Goal: Task Accomplishment & Management: Manage account settings

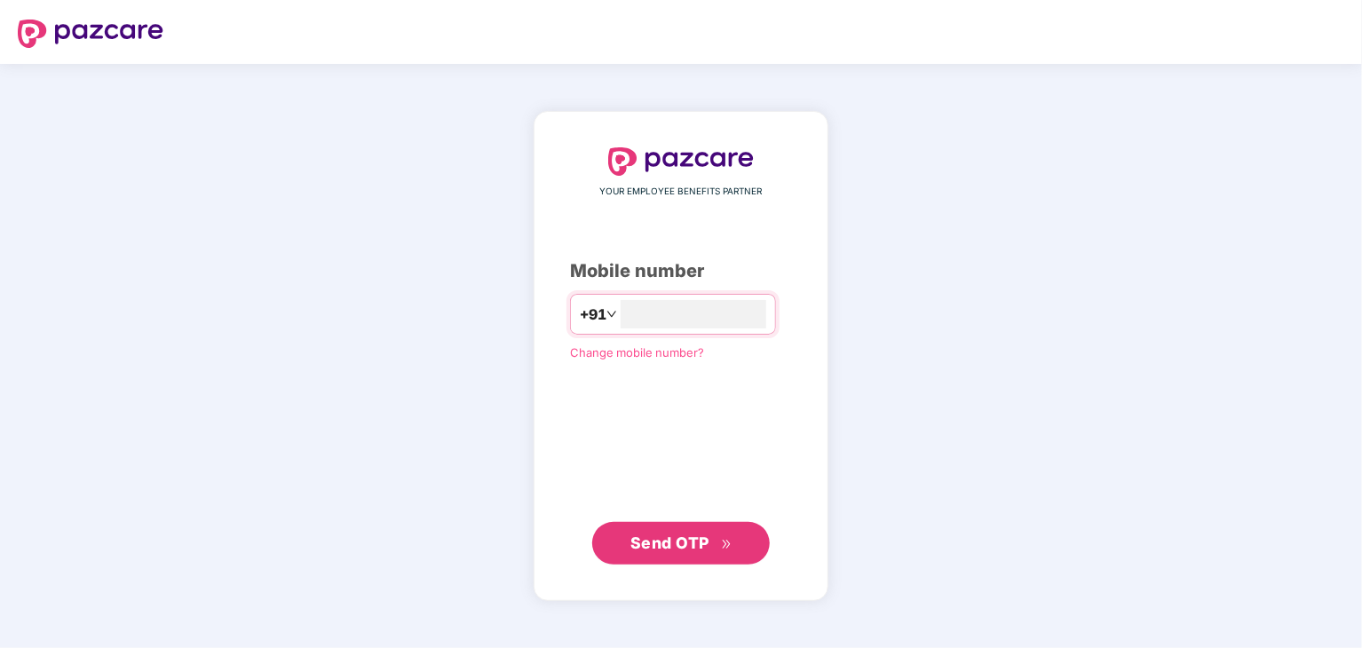
type input "**********"
click at [707, 533] on span "Send OTP" at bounding box center [669, 542] width 79 height 19
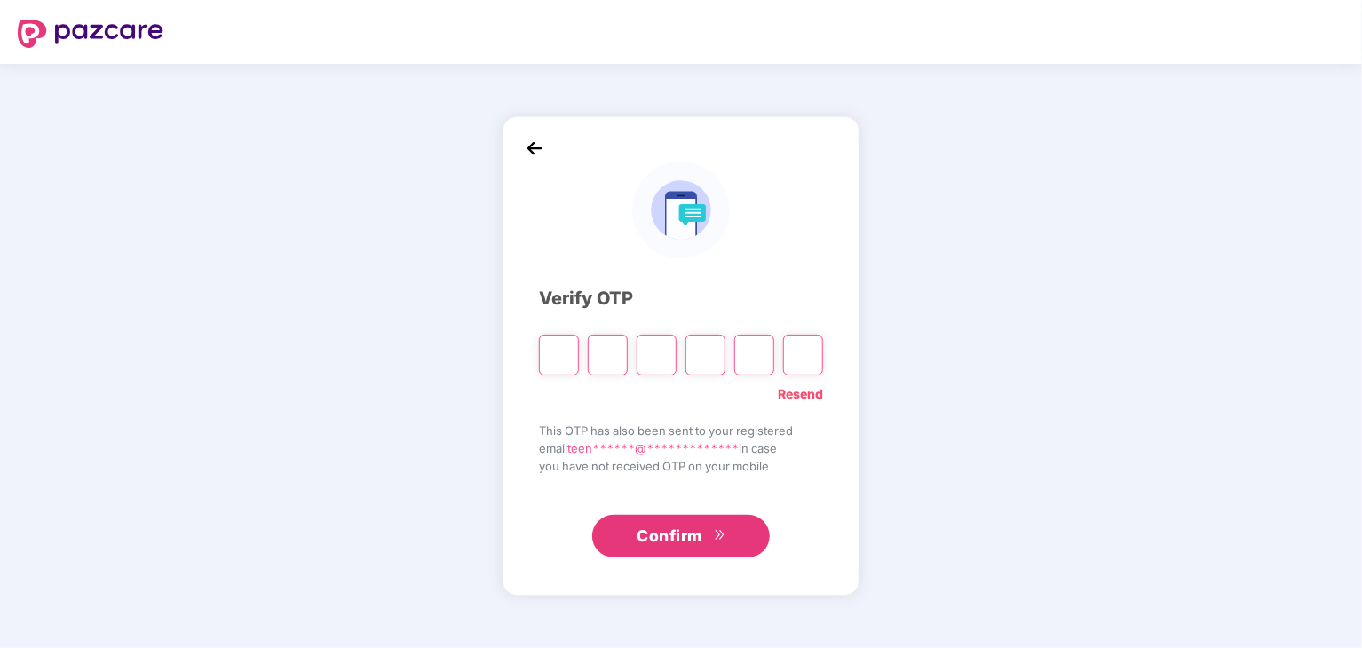
type input "*"
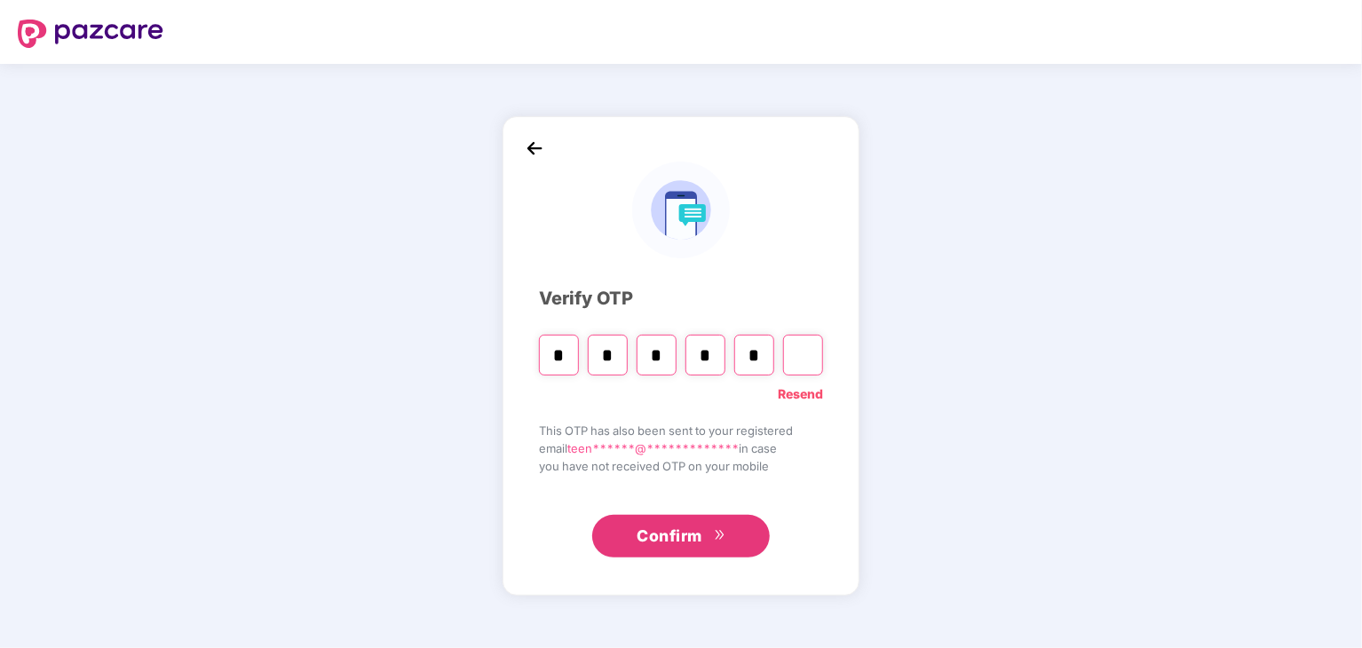
type input "*"
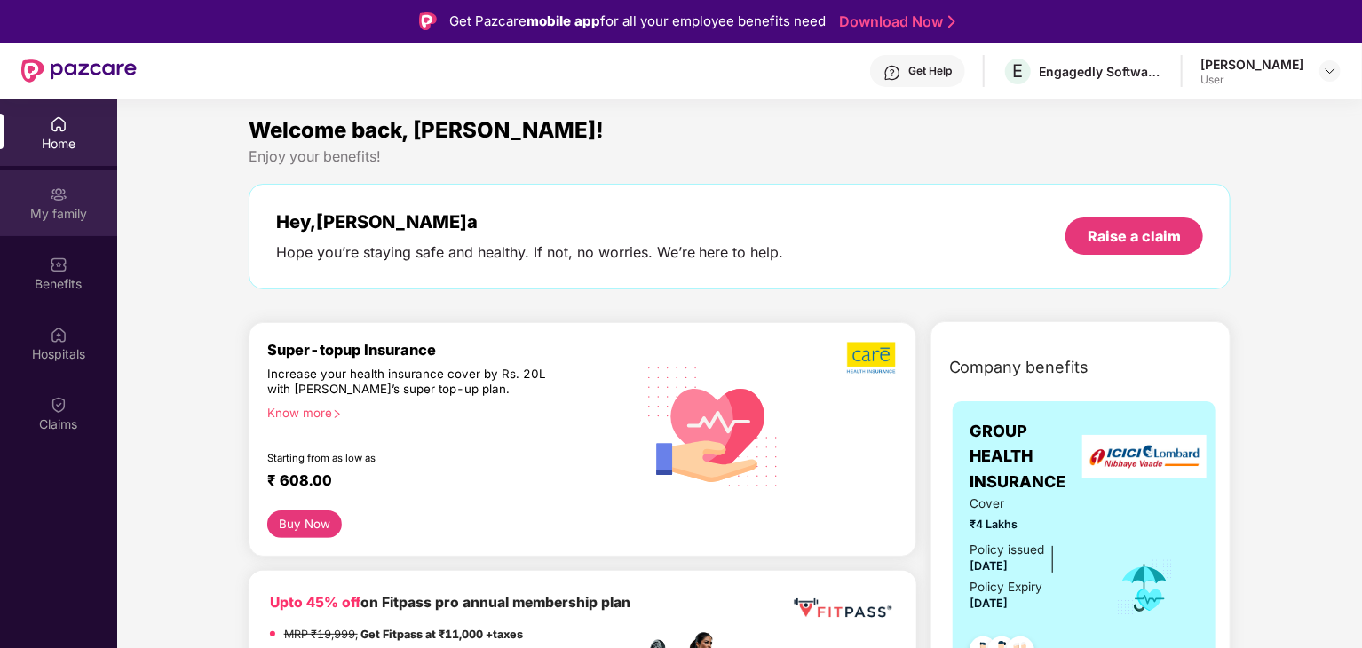
click at [73, 187] on div "My family" at bounding box center [58, 203] width 117 height 67
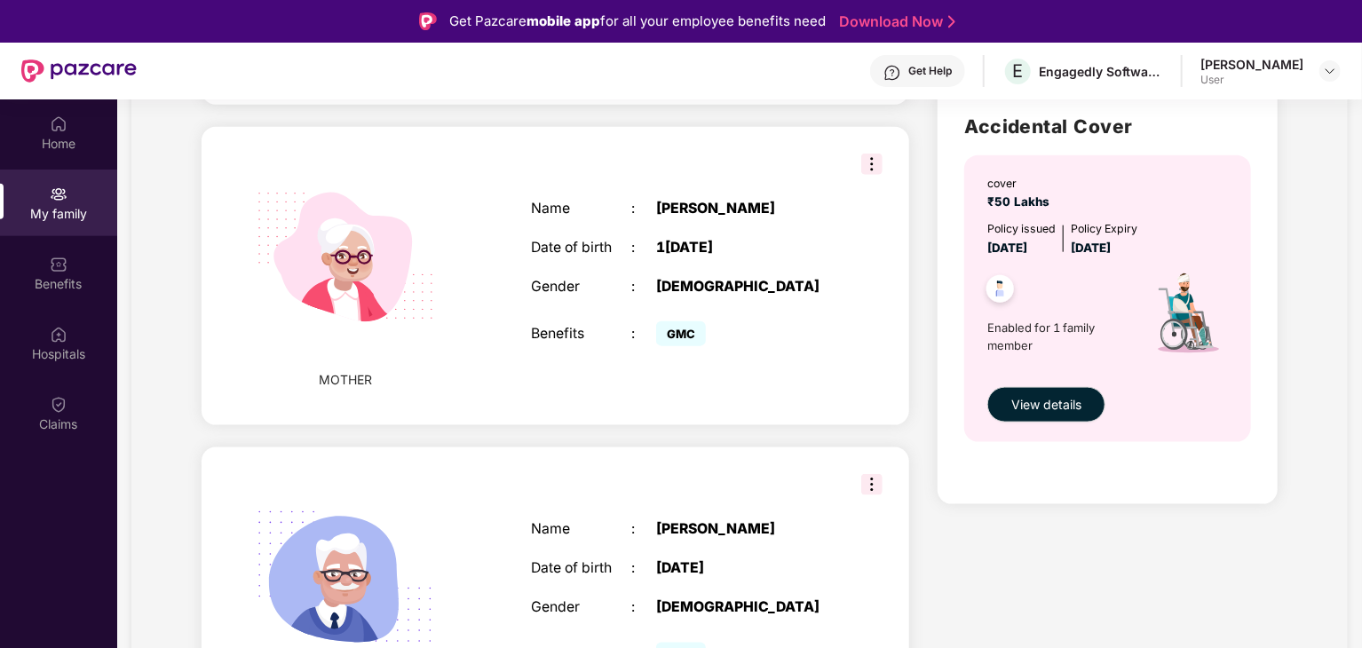
scroll to position [936, 0]
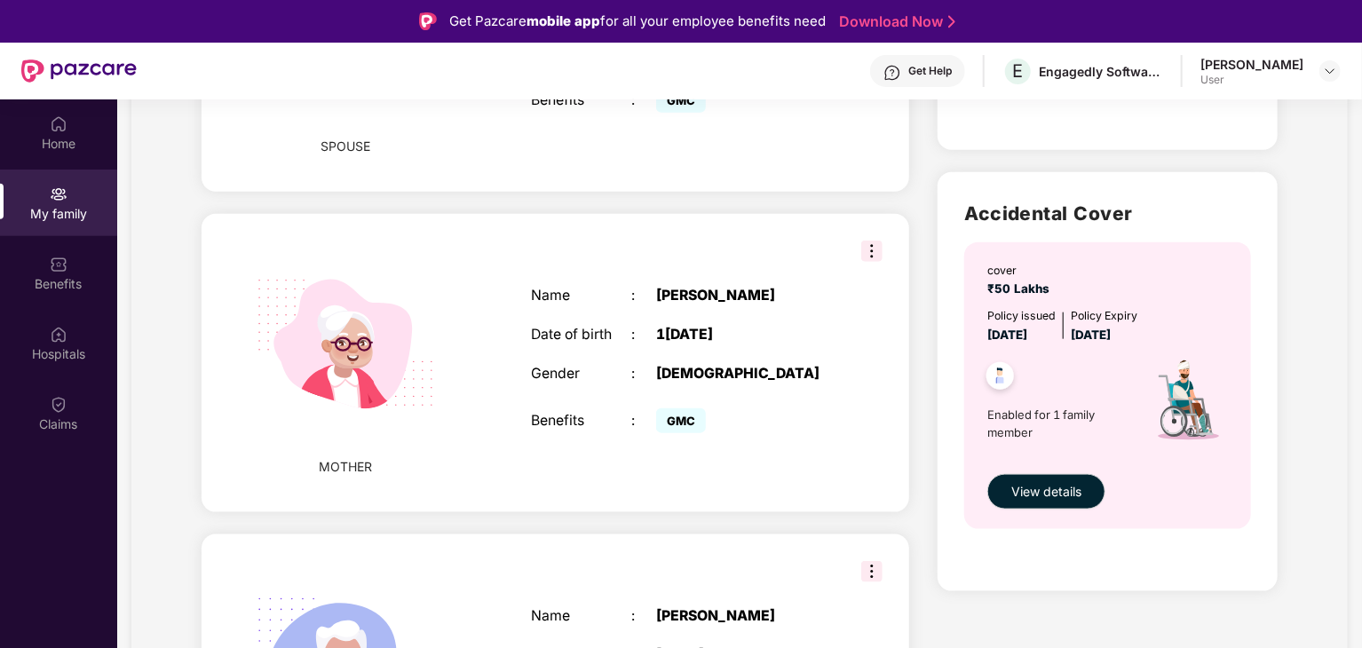
click at [874, 241] on img at bounding box center [871, 251] width 21 height 21
click at [643, 366] on div ":" at bounding box center [643, 374] width 25 height 17
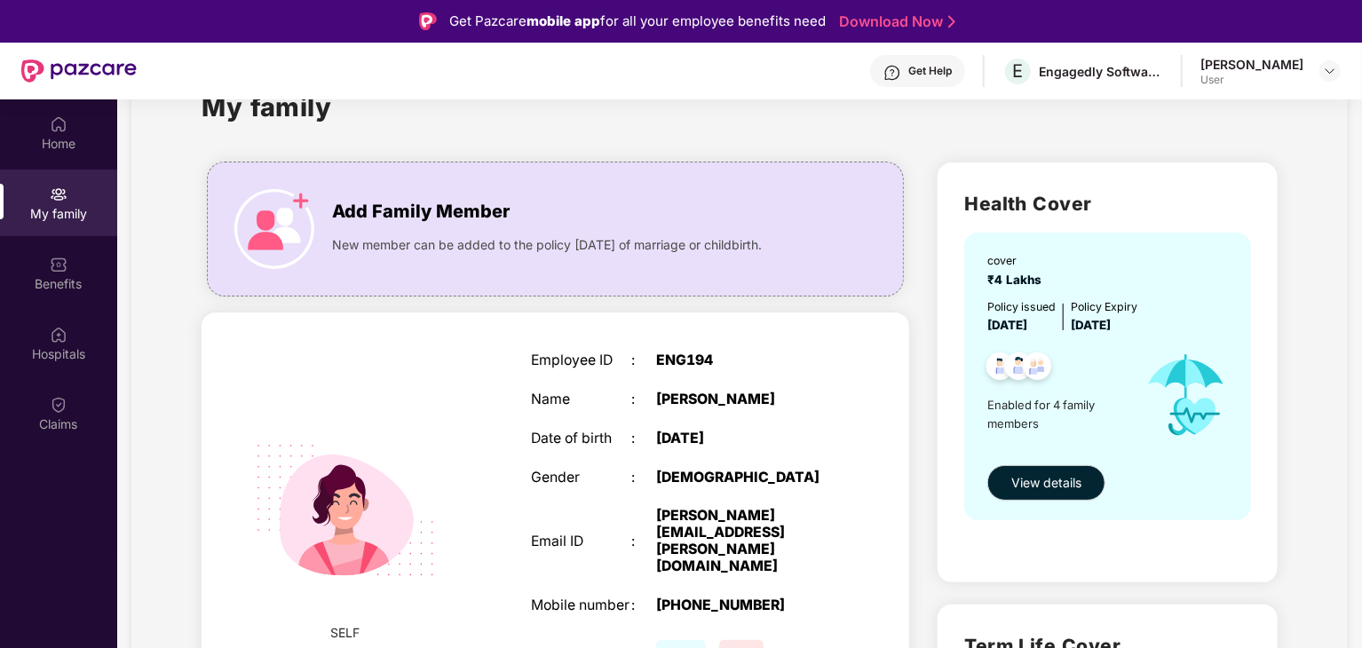
scroll to position [0, 0]
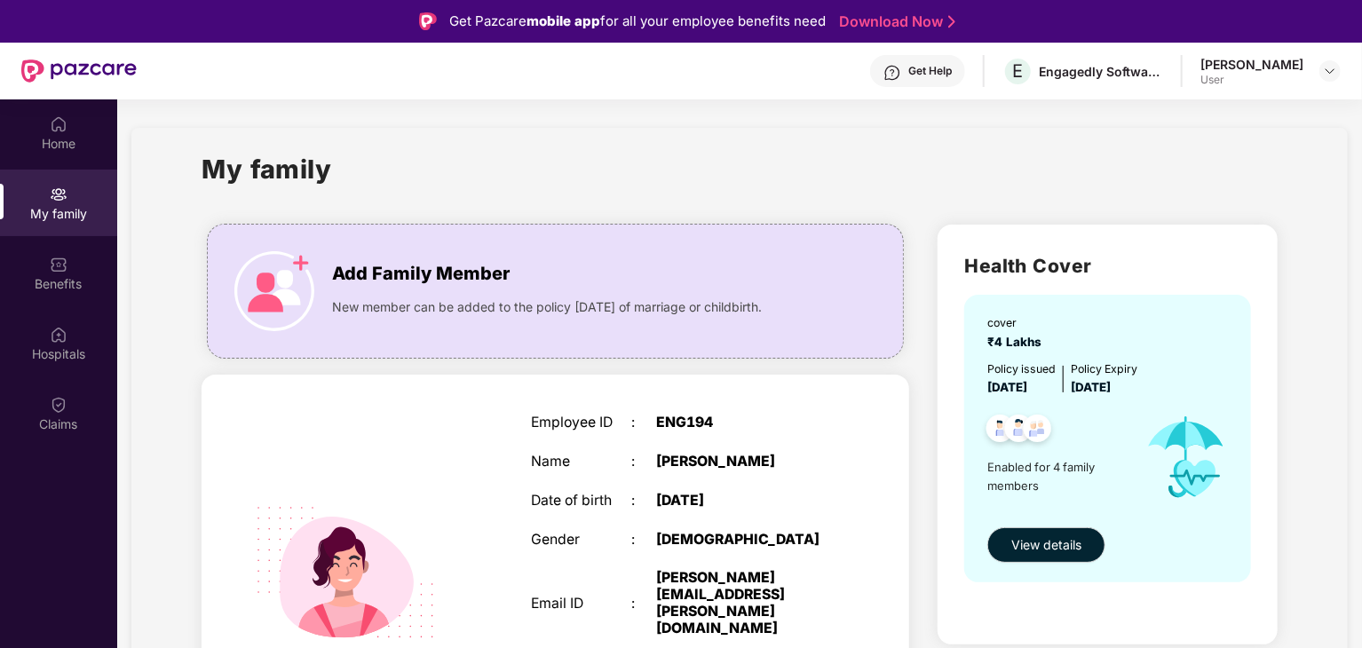
drag, startPoint x: 452, startPoint y: 381, endPoint x: 398, endPoint y: 171, distance: 216.4
click at [398, 171] on div "My family" at bounding box center [740, 179] width 1076 height 61
click at [49, 130] on div "Home" at bounding box center [58, 132] width 117 height 67
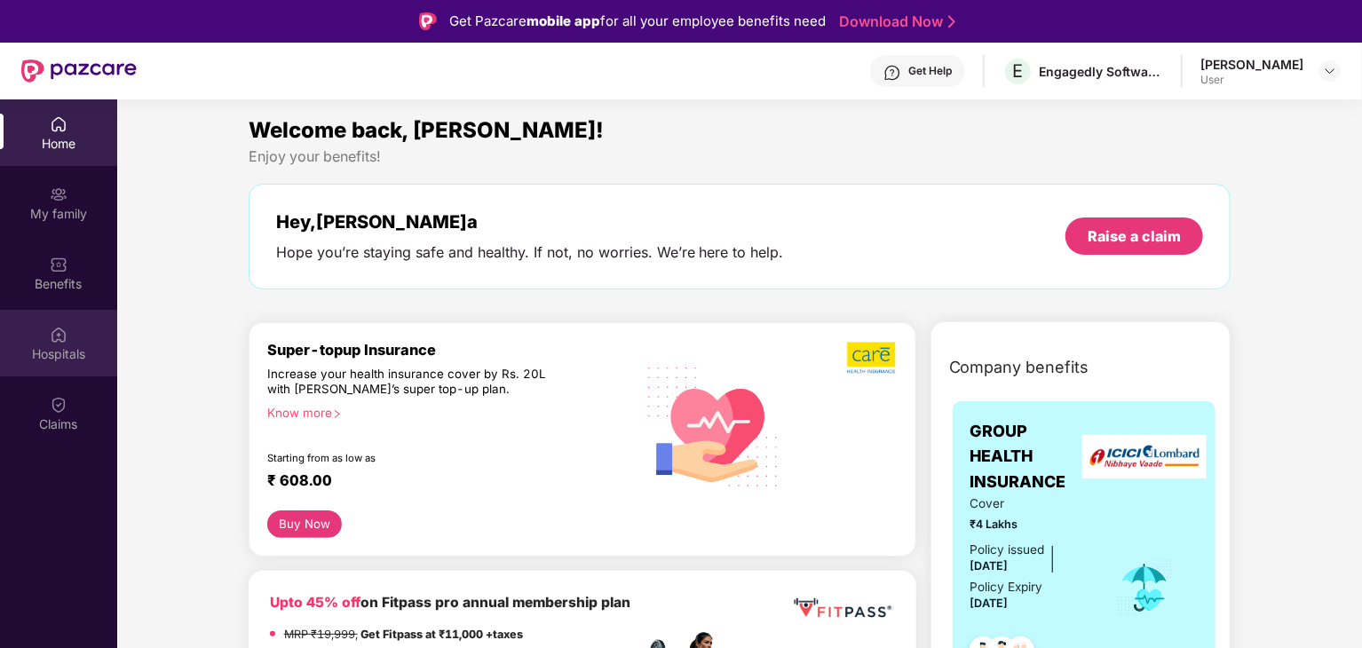
click at [57, 330] on img at bounding box center [59, 335] width 18 height 18
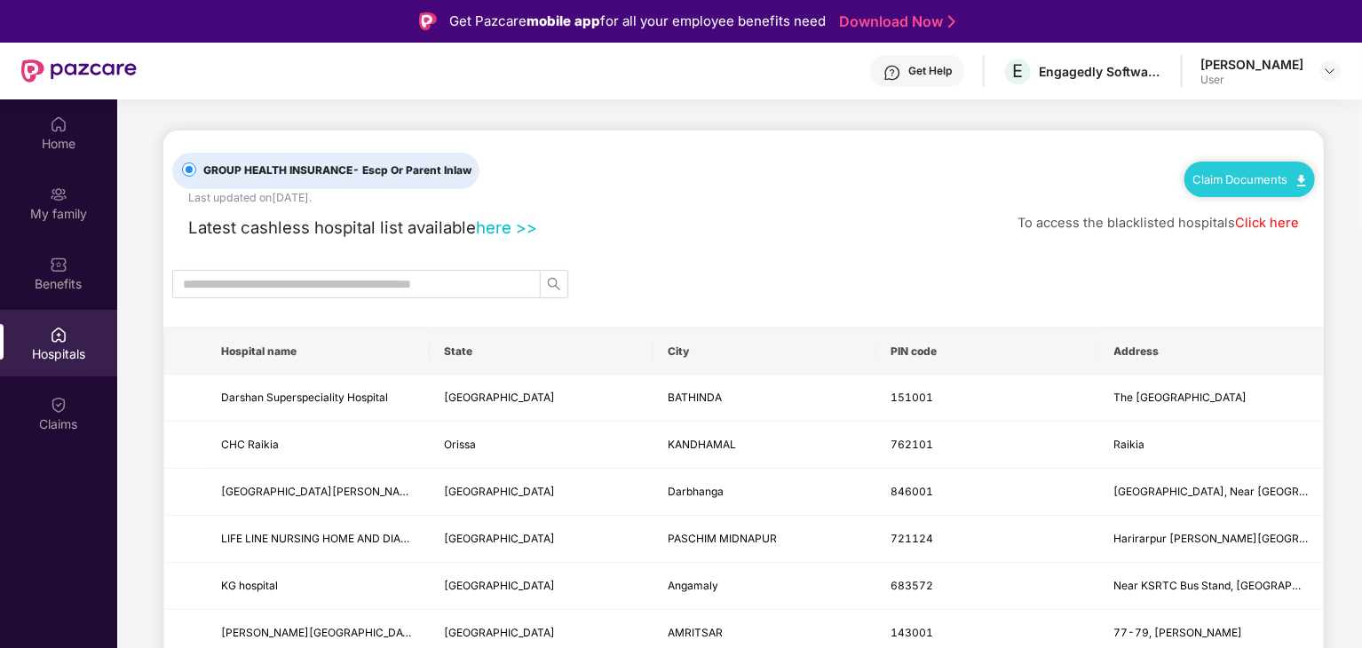
click at [493, 229] on link "here >>" at bounding box center [506, 227] width 61 height 20
click at [401, 278] on input "text" at bounding box center [349, 284] width 333 height 20
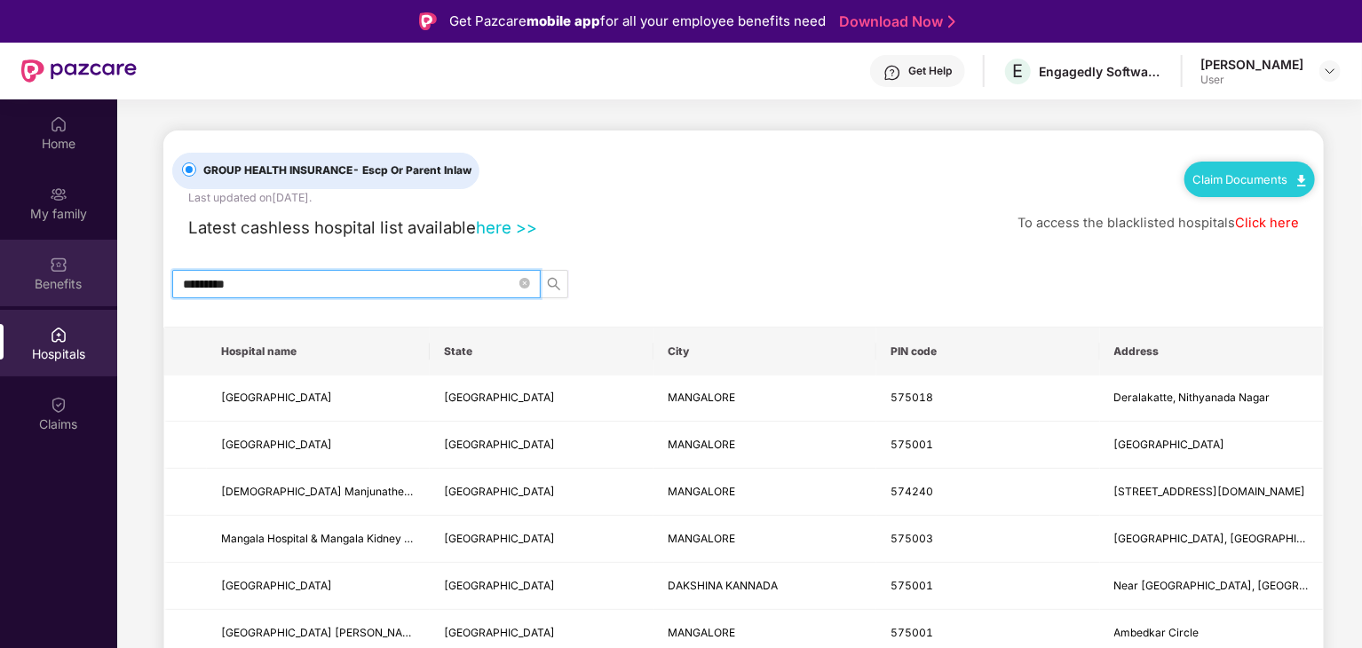
drag, startPoint x: 197, startPoint y: 281, endPoint x: 103, endPoint y: 271, distance: 94.7
click at [103, 271] on div "Home My family Benefits Hospitals Claims GROUP HEALTH INSURANCE - Escp Or Paren…" at bounding box center [681, 423] width 1362 height 648
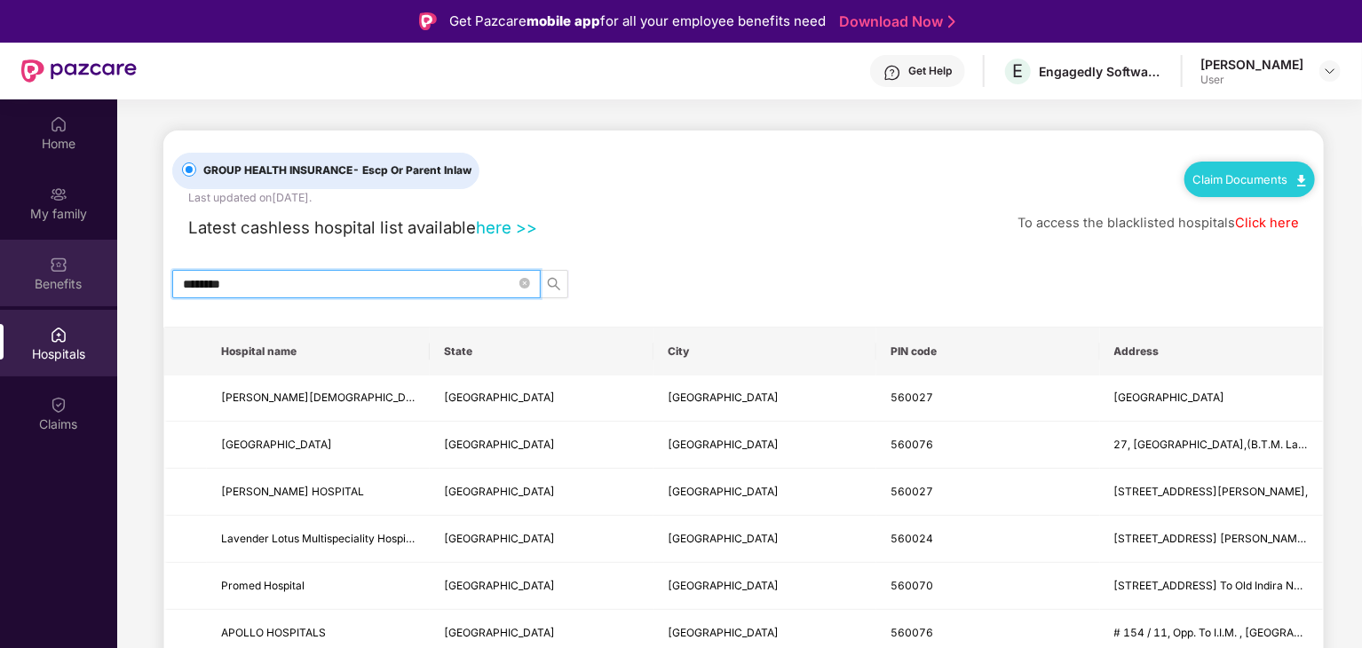
type input "*********"
drag, startPoint x: 275, startPoint y: 281, endPoint x: 116, endPoint y: 284, distance: 158.9
click at [116, 284] on div "Home My family Benefits Hospitals Claims GROUP HEALTH INSURANCE - Escp Or Paren…" at bounding box center [681, 423] width 1362 height 648
type input "*"
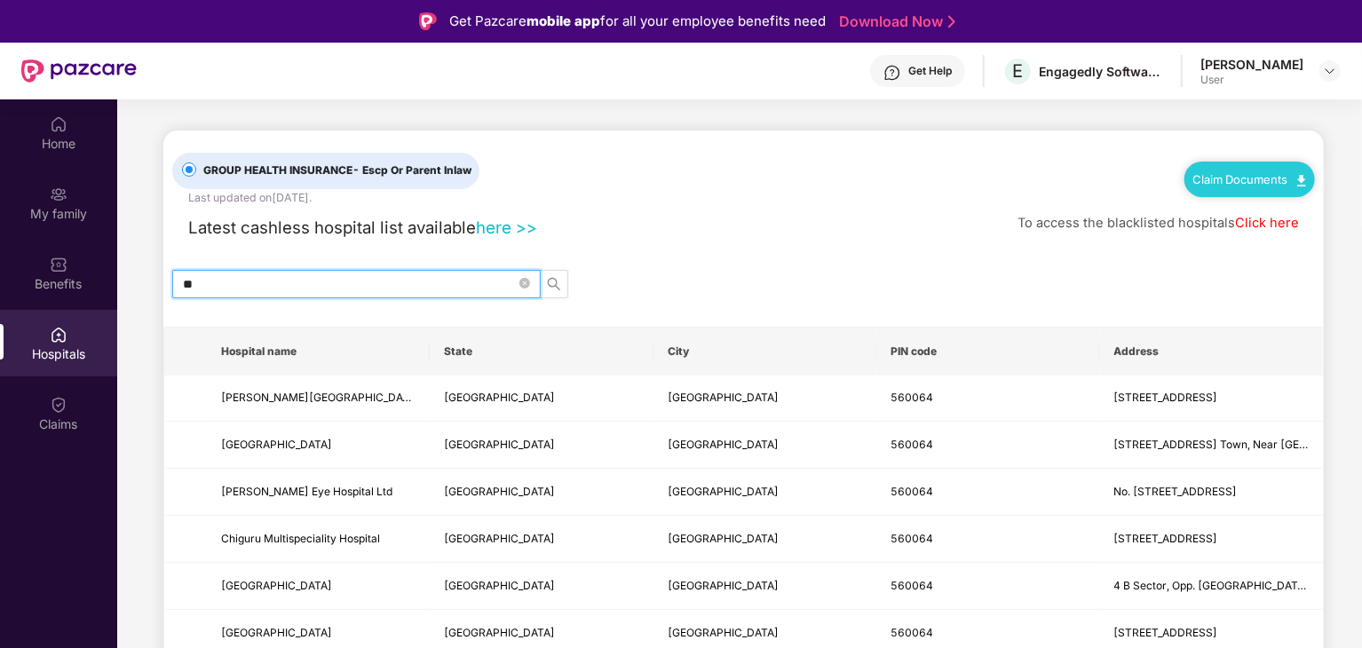
type input "*"
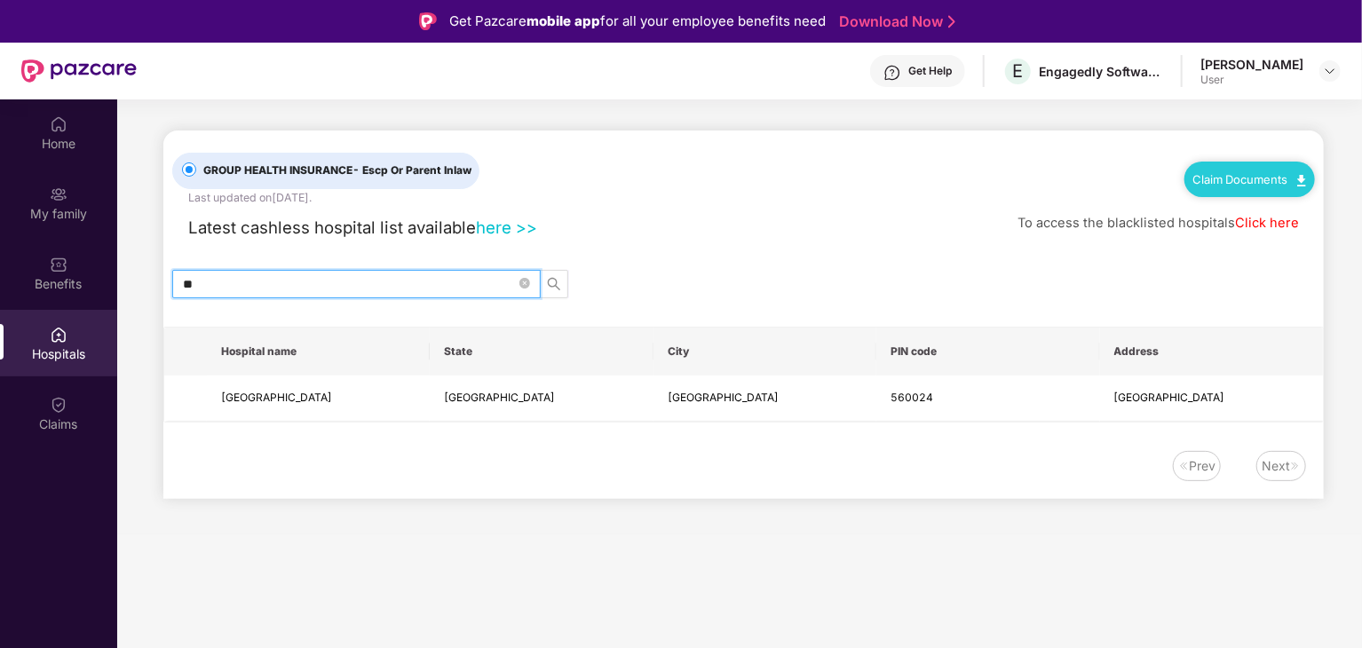
type input "*"
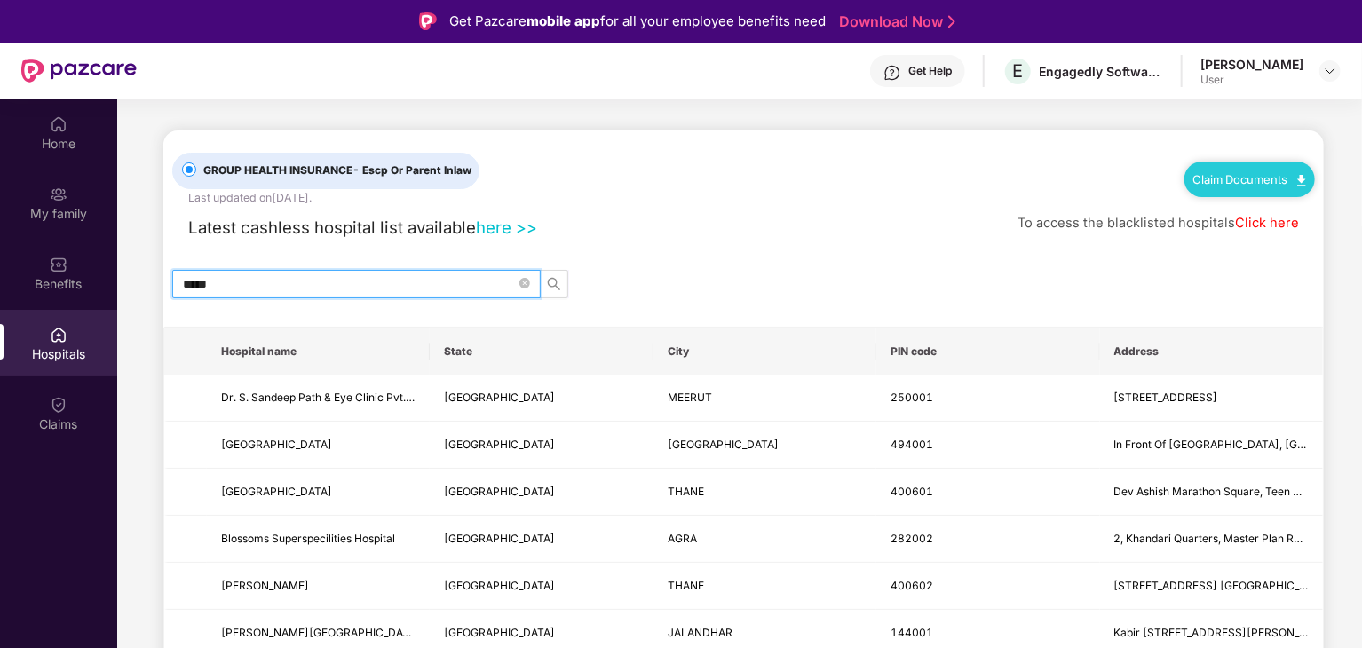
type input "*****"
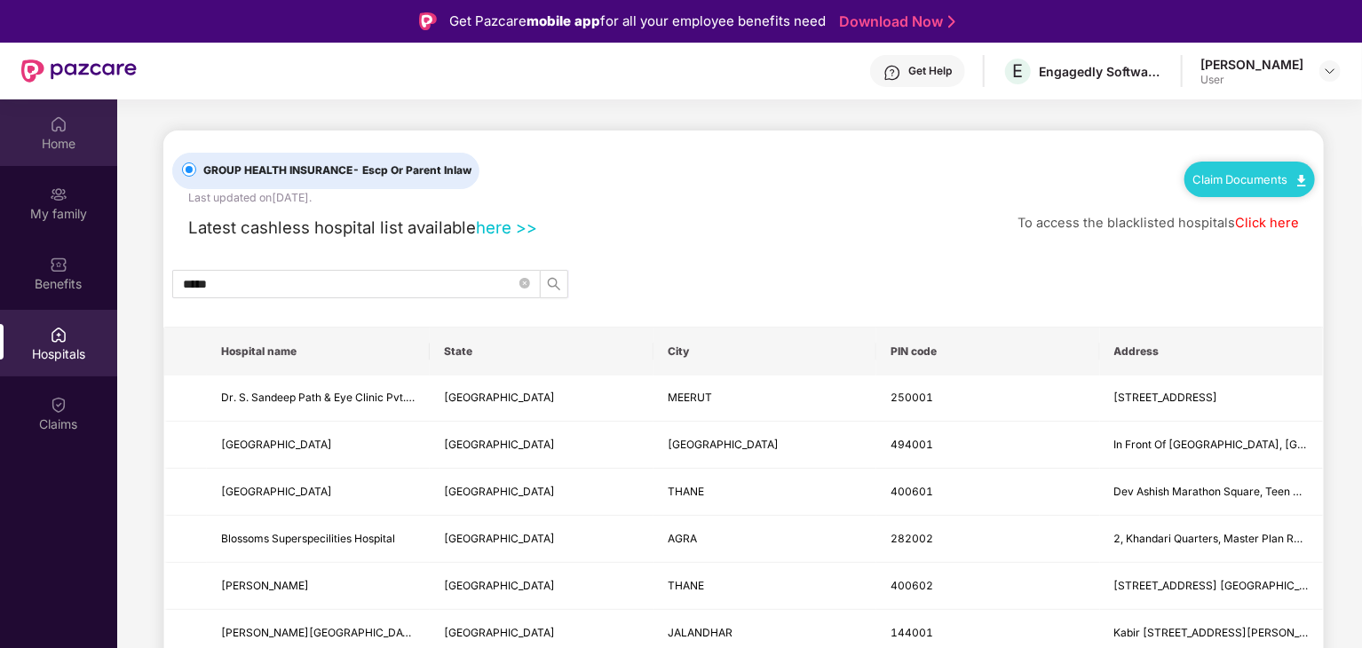
click at [75, 125] on div "Home" at bounding box center [58, 132] width 117 height 67
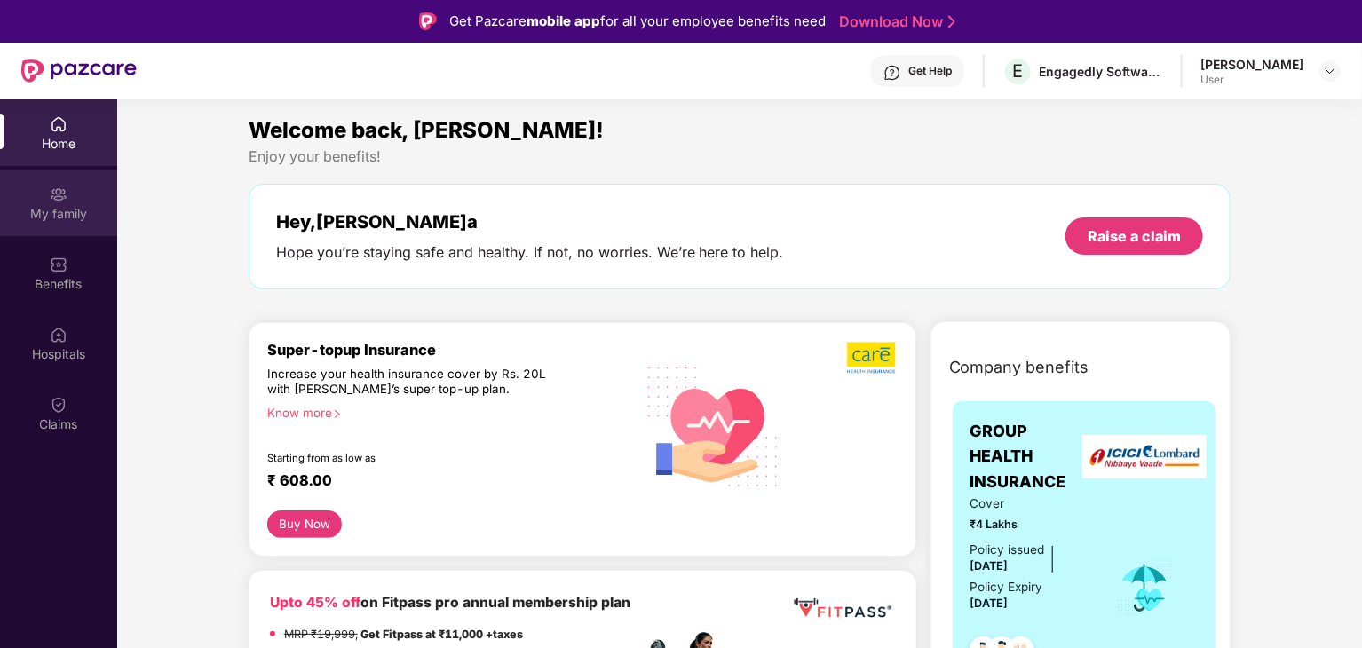
click at [46, 205] on div "My family" at bounding box center [58, 214] width 117 height 18
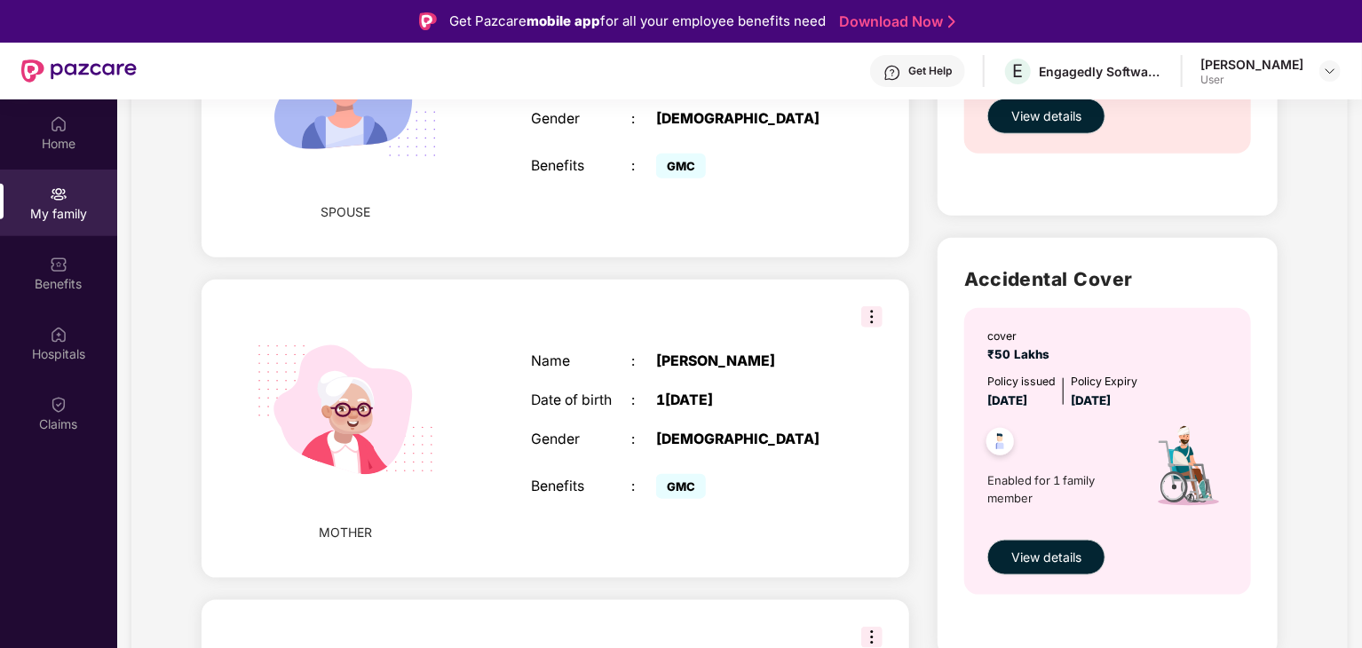
scroll to position [872, 0]
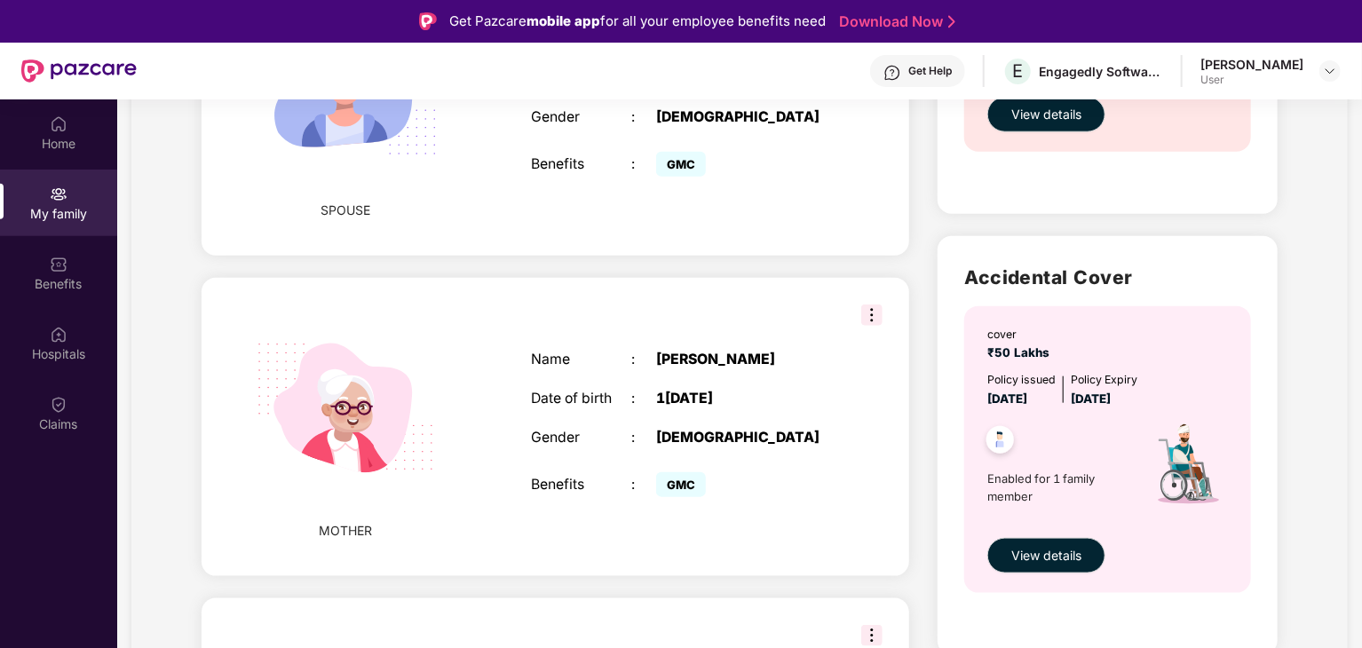
click at [877, 304] on img at bounding box center [871, 314] width 21 height 21
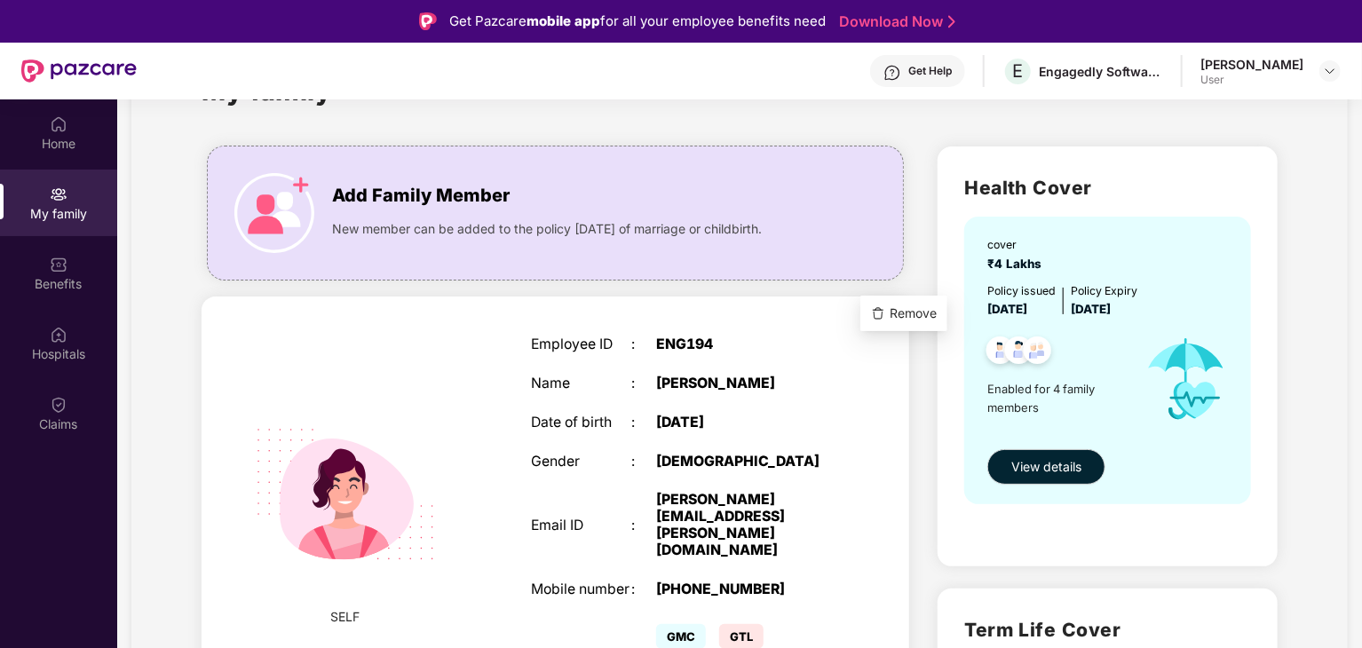
scroll to position [0, 0]
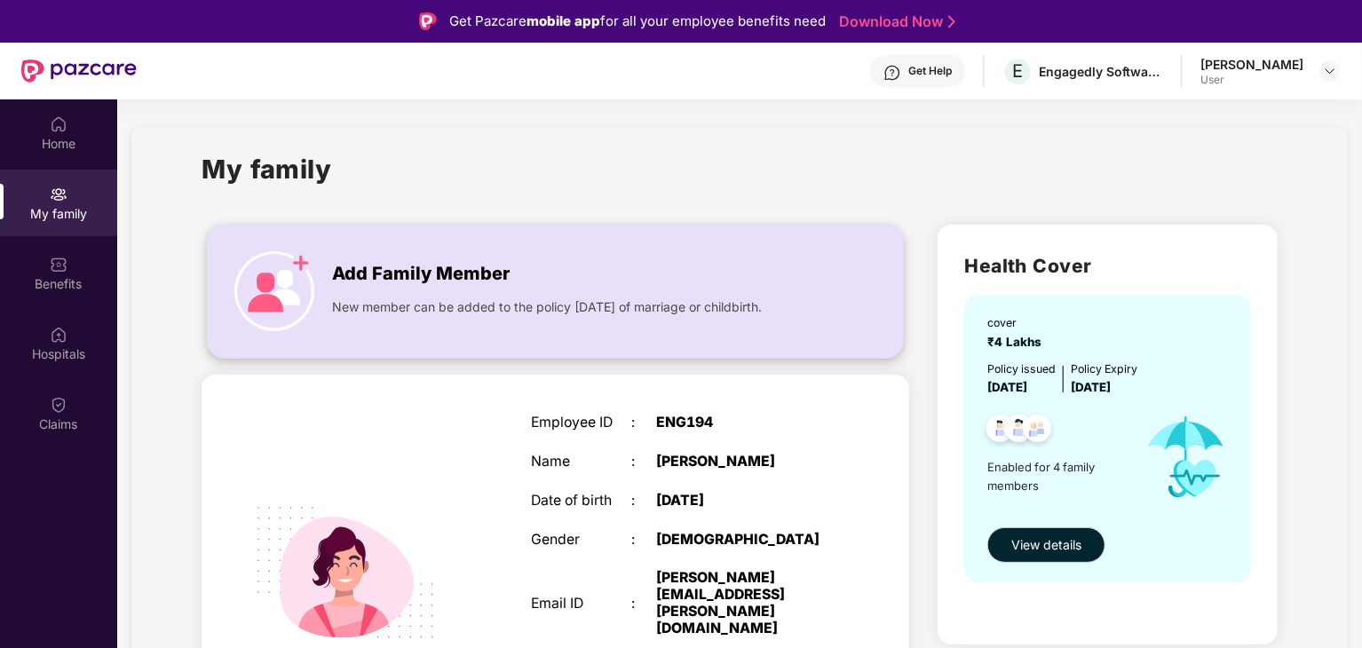
click at [261, 289] on img at bounding box center [274, 291] width 80 height 80
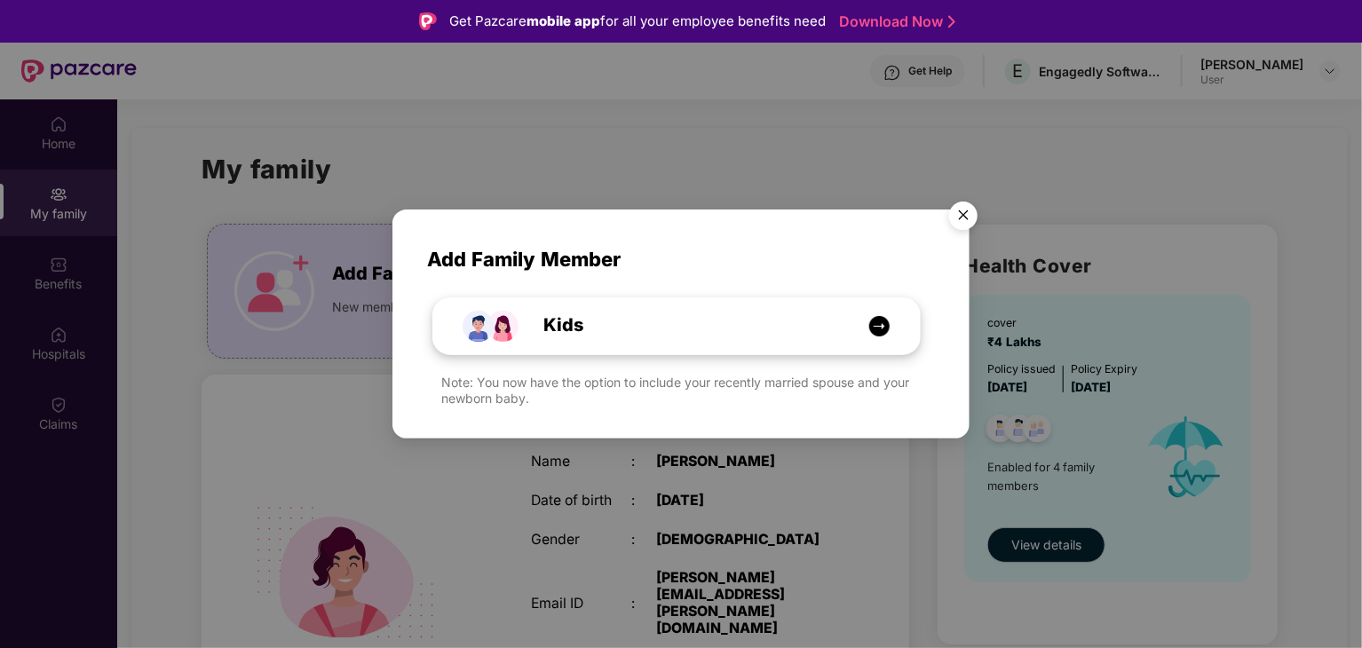
click at [875, 331] on img at bounding box center [879, 326] width 22 height 22
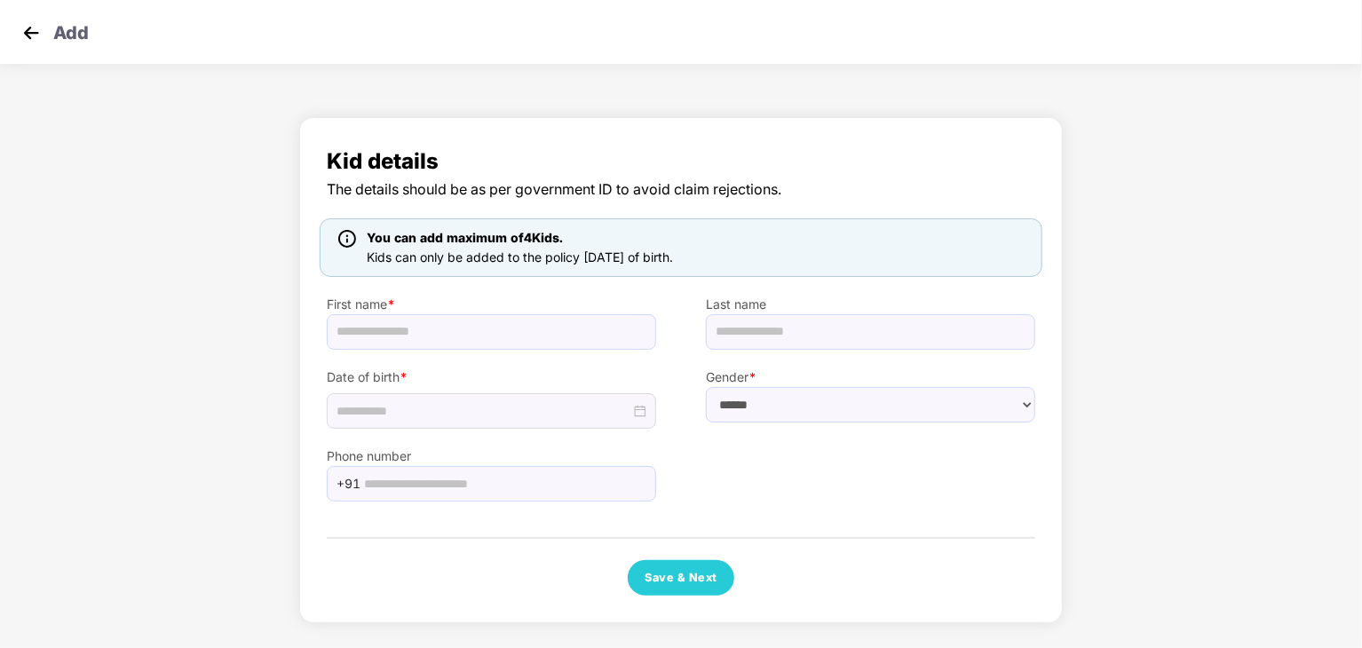
click at [25, 30] on img at bounding box center [31, 33] width 27 height 27
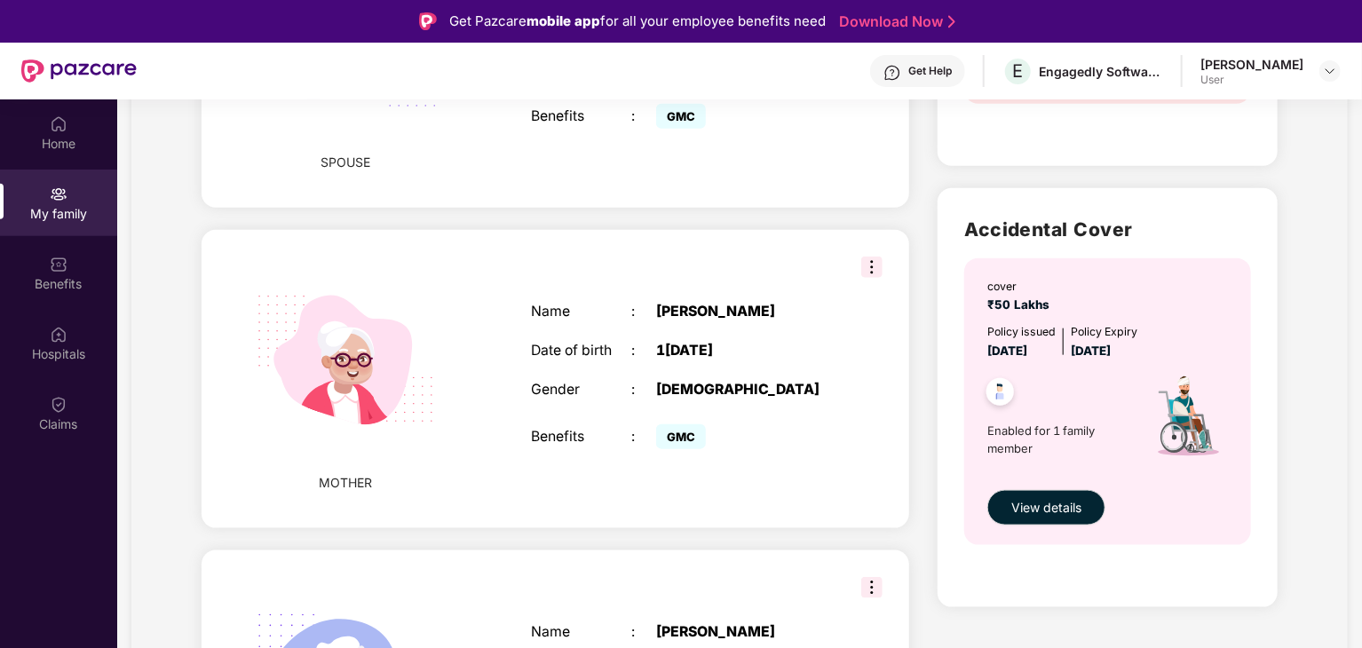
scroll to position [921, 0]
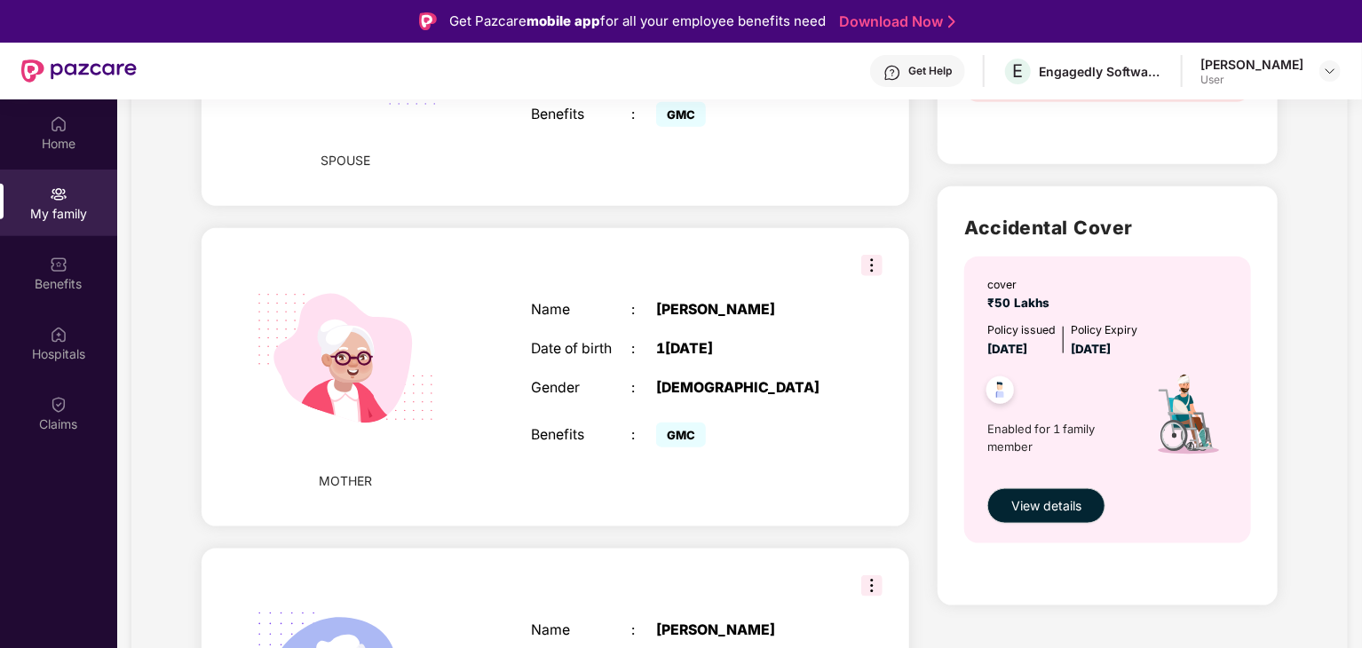
click at [869, 255] on img at bounding box center [871, 265] width 21 height 21
click at [906, 268] on span "Remove" at bounding box center [912, 264] width 47 height 20
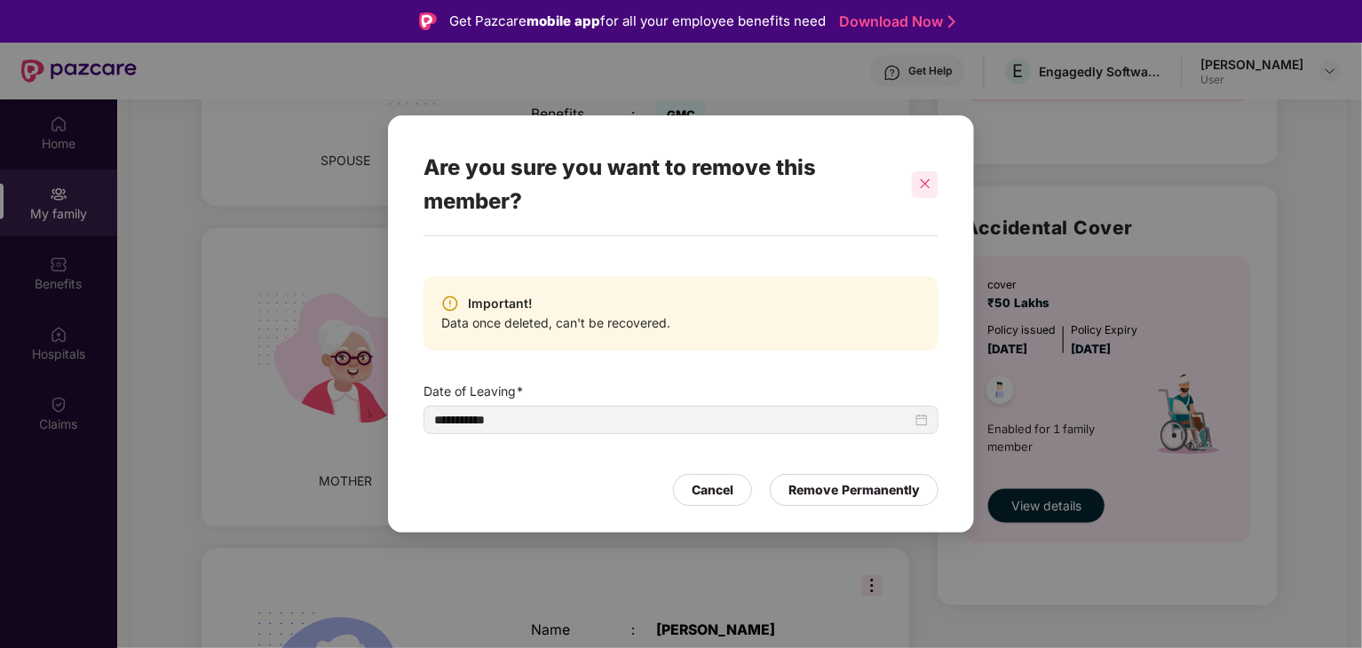
click at [925, 182] on icon "close" at bounding box center [925, 184] width 12 height 12
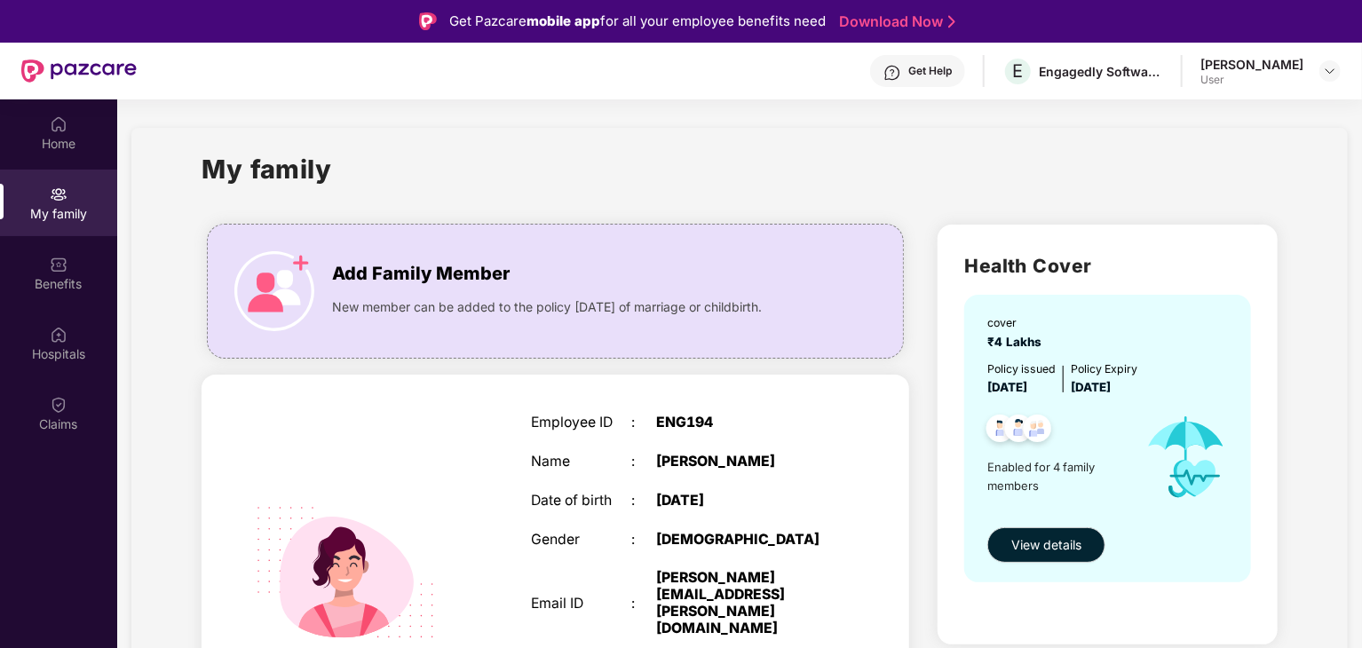
scroll to position [0, 0]
click at [273, 279] on img at bounding box center [274, 291] width 80 height 80
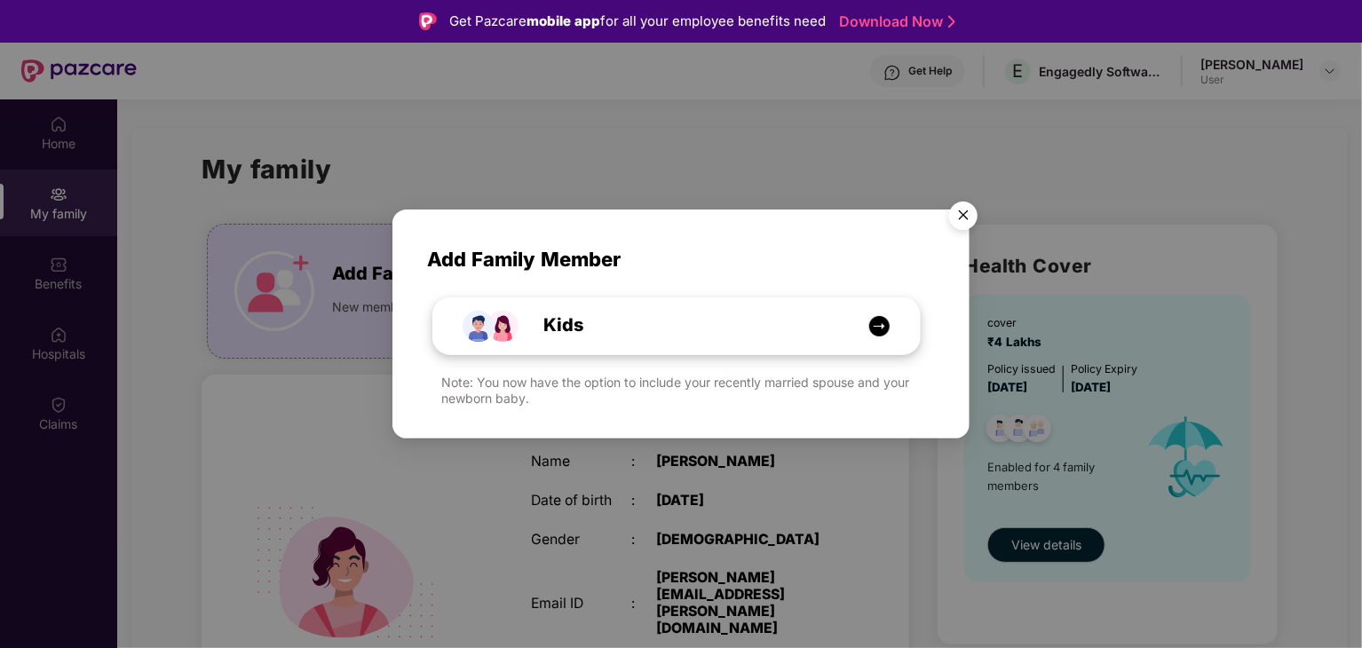
click at [866, 328] on div "Kids" at bounding box center [685, 326] width 365 height 28
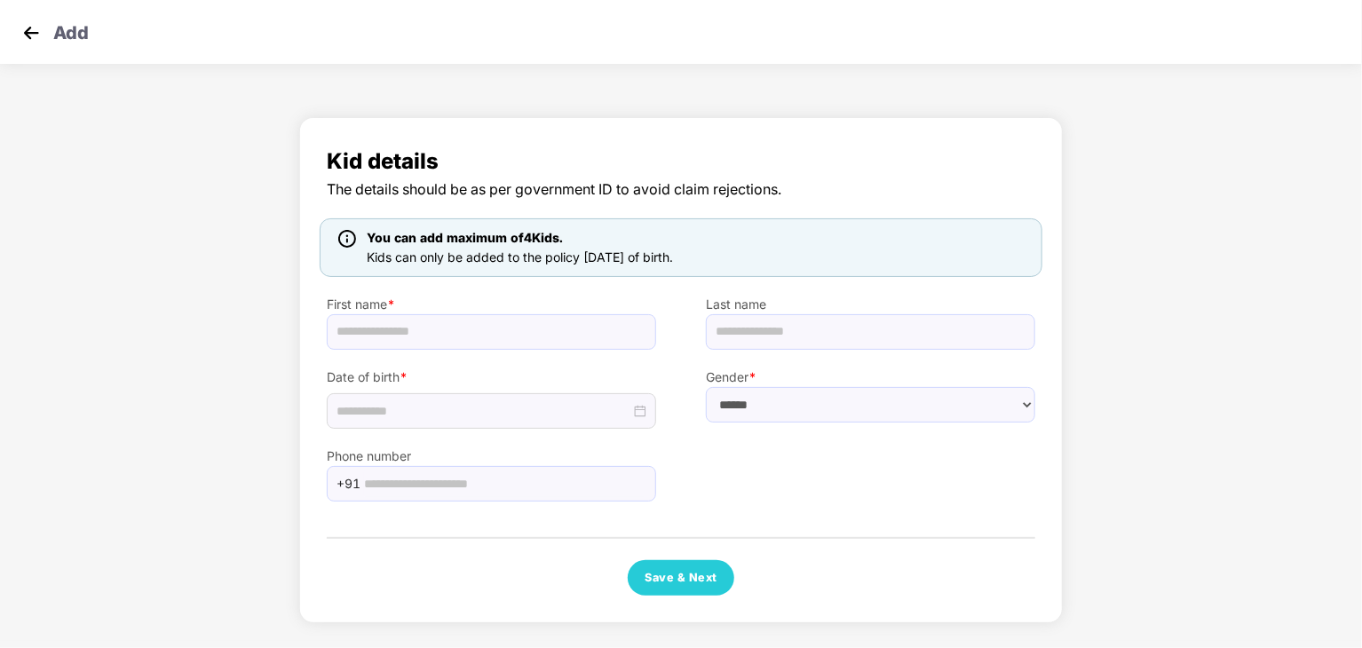
click at [32, 31] on img at bounding box center [31, 33] width 27 height 27
